Goal: Task Accomplishment & Management: Manage account settings

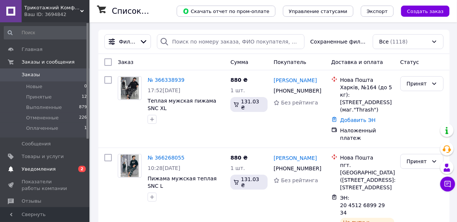
click at [41, 168] on span "Уведомления" at bounding box center [39, 169] width 34 height 7
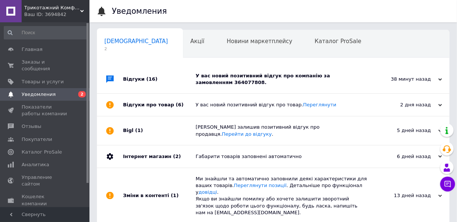
scroll to position [0, 4]
click at [439, 78] on icon at bounding box center [440, 80] width 4 height 4
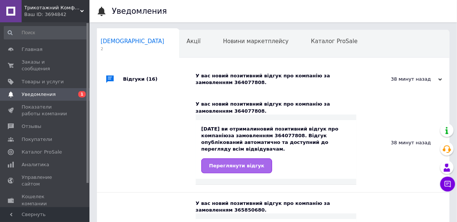
click at [241, 163] on span "Переглянути відгук" at bounding box center [236, 166] width 55 height 6
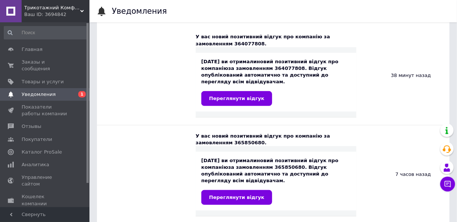
scroll to position [0, 0]
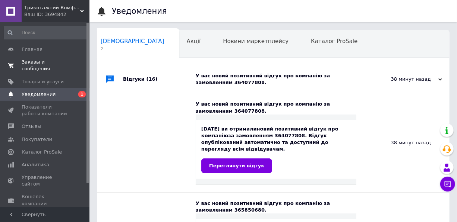
click at [36, 61] on span "Заказы и сообщения" at bounding box center [45, 65] width 47 height 13
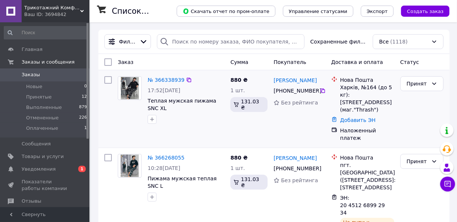
scroll to position [34, 0]
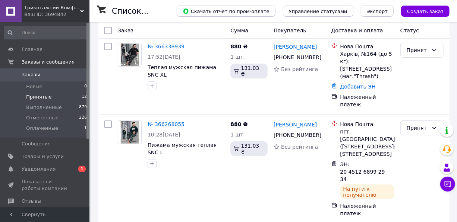
click at [36, 95] on span "Принятые" at bounding box center [39, 97] width 26 height 7
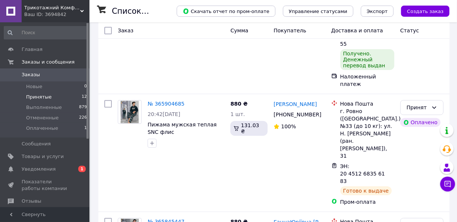
scroll to position [963, 0]
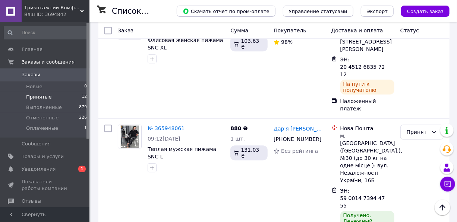
scroll to position [726, 0]
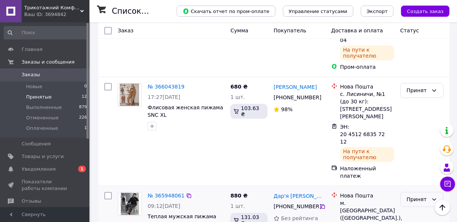
click at [435, 199] on icon at bounding box center [434, 200] width 4 height 2
click at [417, 89] on li "Выполнен" at bounding box center [421, 88] width 42 height 13
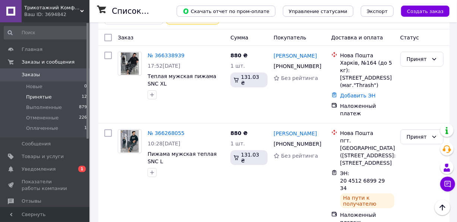
scroll to position [0, 0]
